Goal: Transaction & Acquisition: Subscribe to service/newsletter

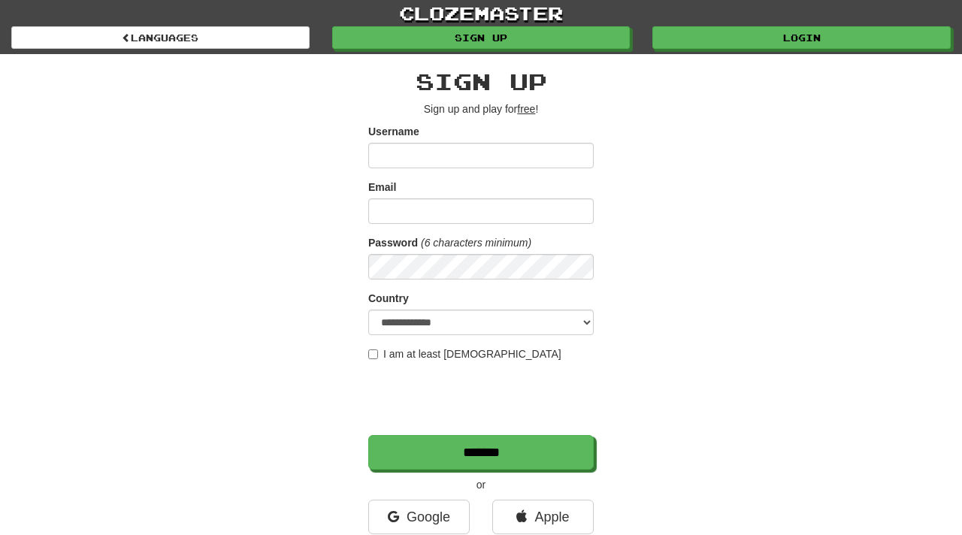
click at [537, 148] on input "Username" at bounding box center [480, 156] width 225 height 26
click at [477, 159] on input "Username" at bounding box center [480, 156] width 225 height 26
click at [407, 218] on input "Email" at bounding box center [480, 211] width 225 height 26
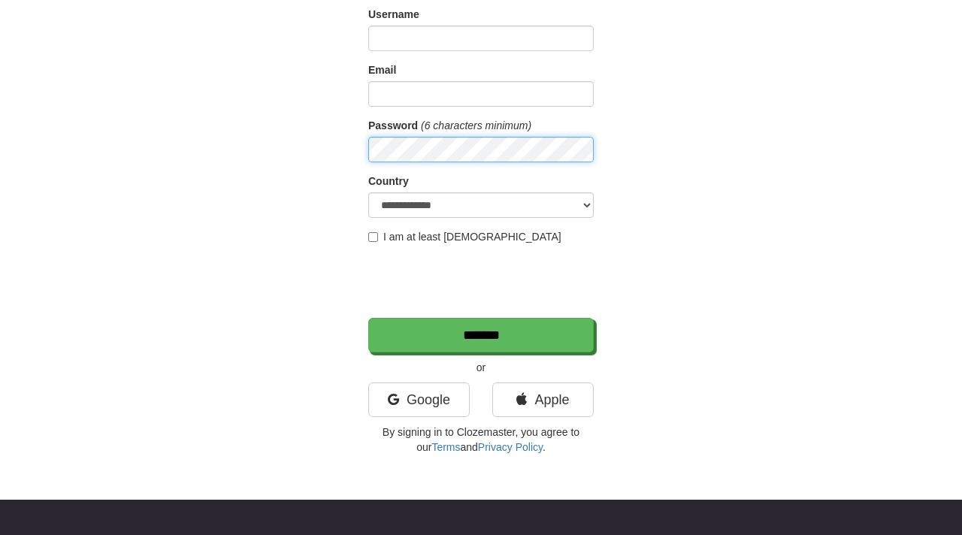
scroll to position [182, 0]
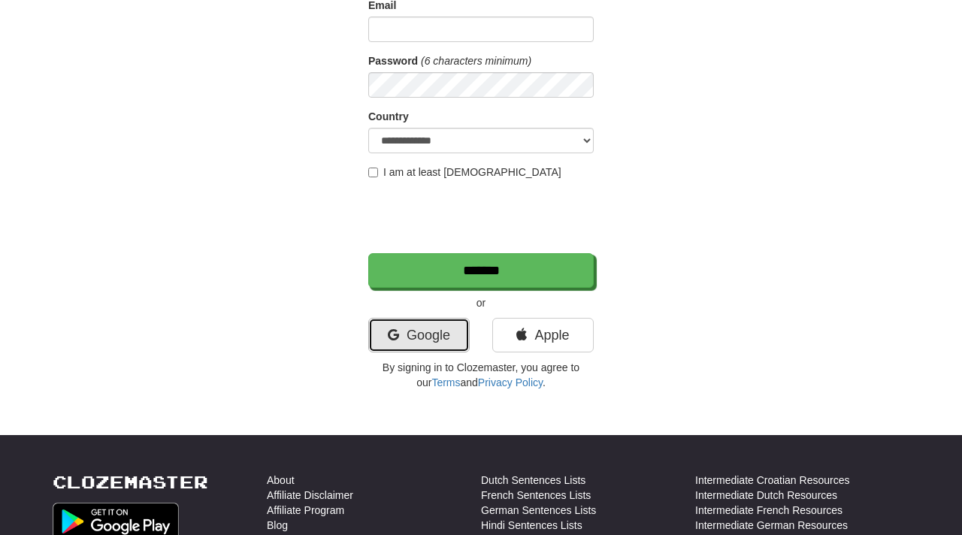
click at [416, 339] on link "Google" at bounding box center [418, 335] width 101 height 35
